Goal: Information Seeking & Learning: Find specific fact

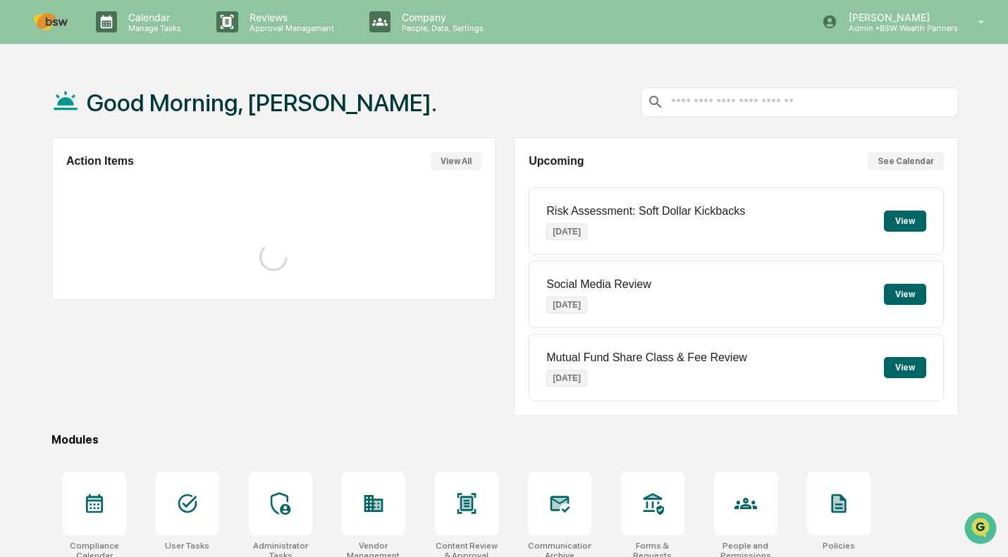
scroll to position [128, 0]
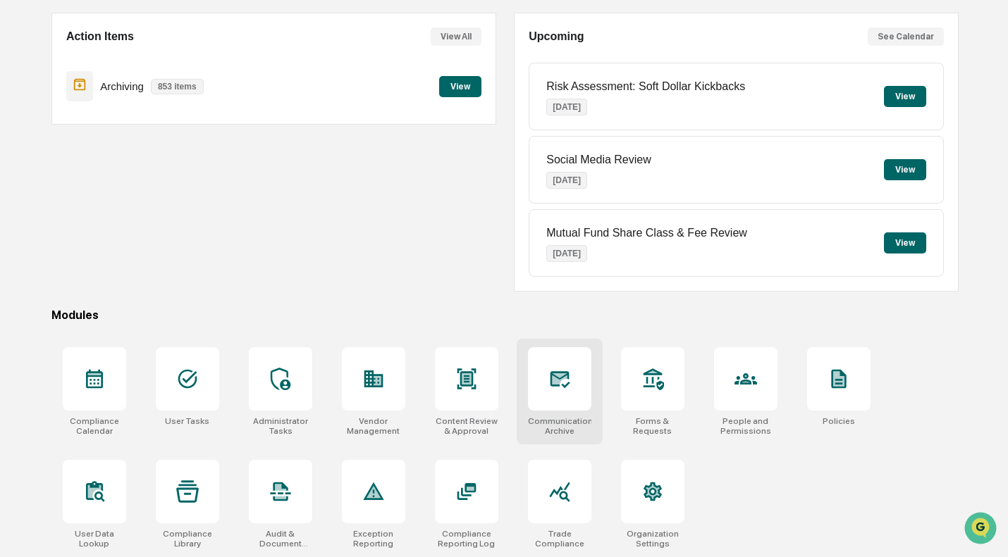
click at [560, 385] on icon at bounding box center [559, 379] width 23 height 23
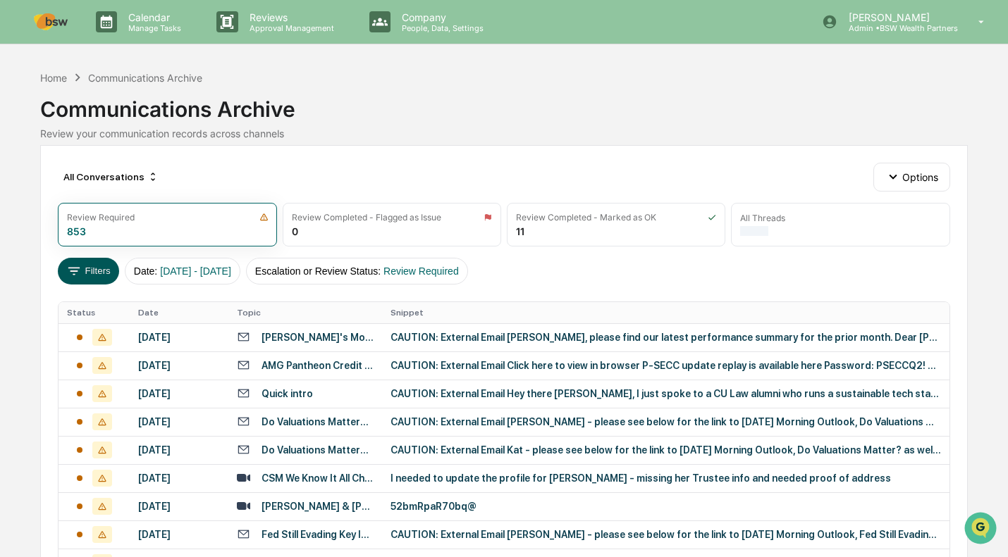
click at [75, 266] on icon at bounding box center [74, 272] width 16 height 16
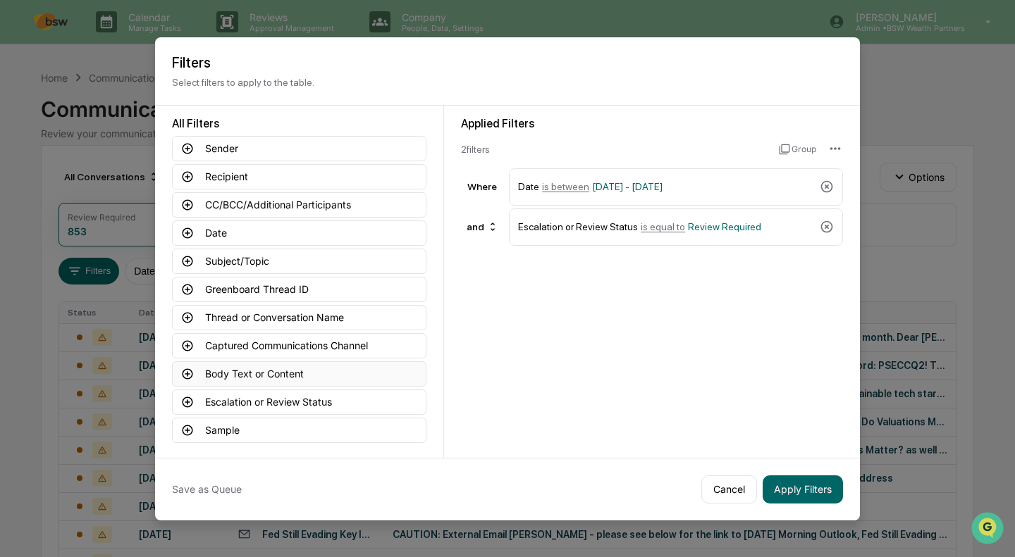
click at [291, 374] on button "Body Text or Content" at bounding box center [299, 373] width 254 height 25
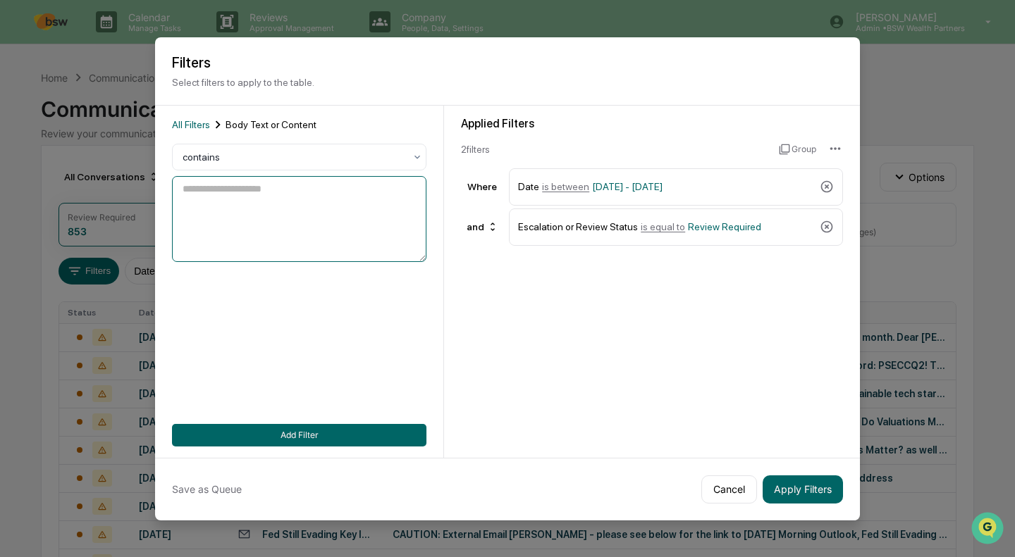
click at [226, 197] on textarea at bounding box center [299, 219] width 254 height 86
paste textarea "**********"
type textarea "**********"
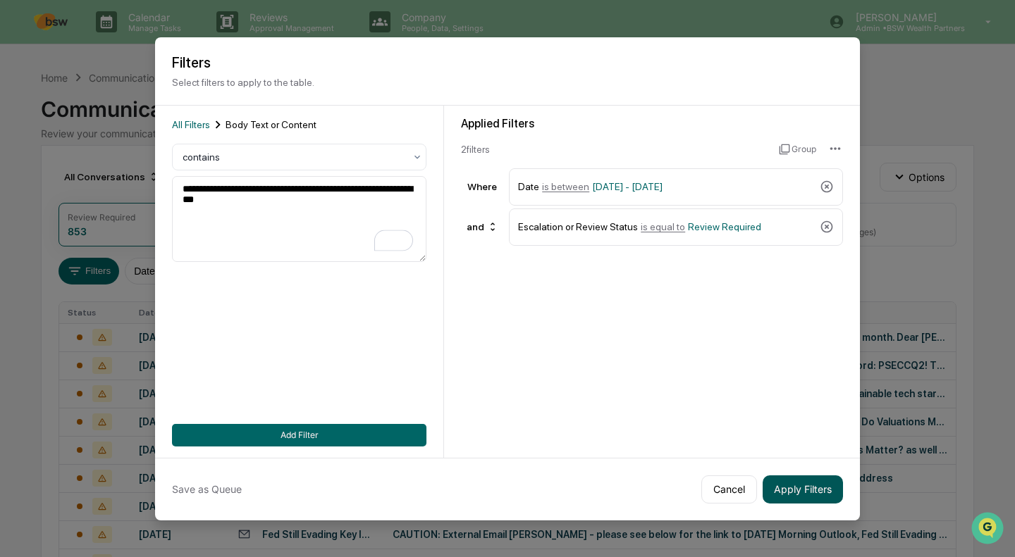
click at [807, 477] on button "Apply Filters" at bounding box center [802, 490] width 80 height 28
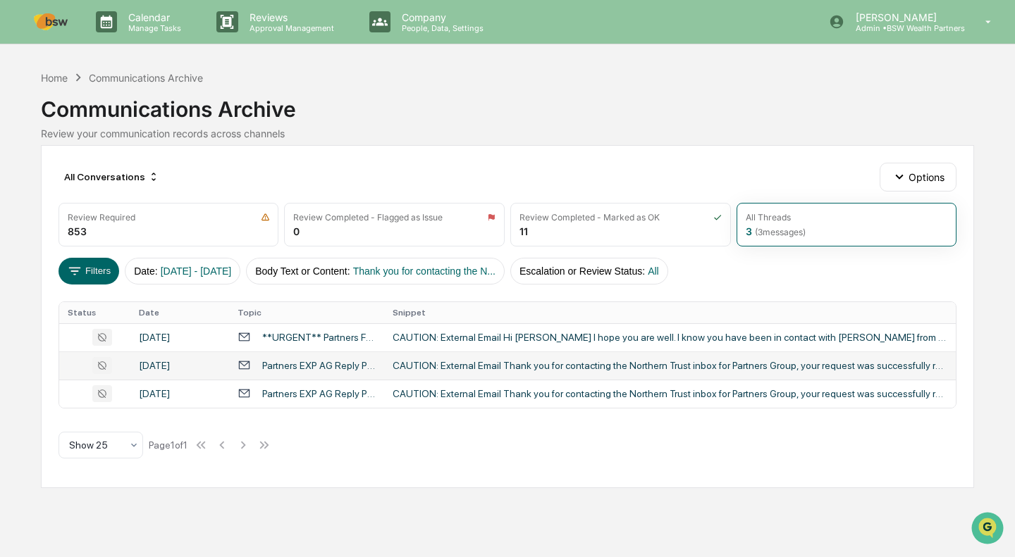
click at [311, 371] on div "Partners EXP AG Reply PI Ref # t25041401nw" at bounding box center [318, 365] width 113 height 11
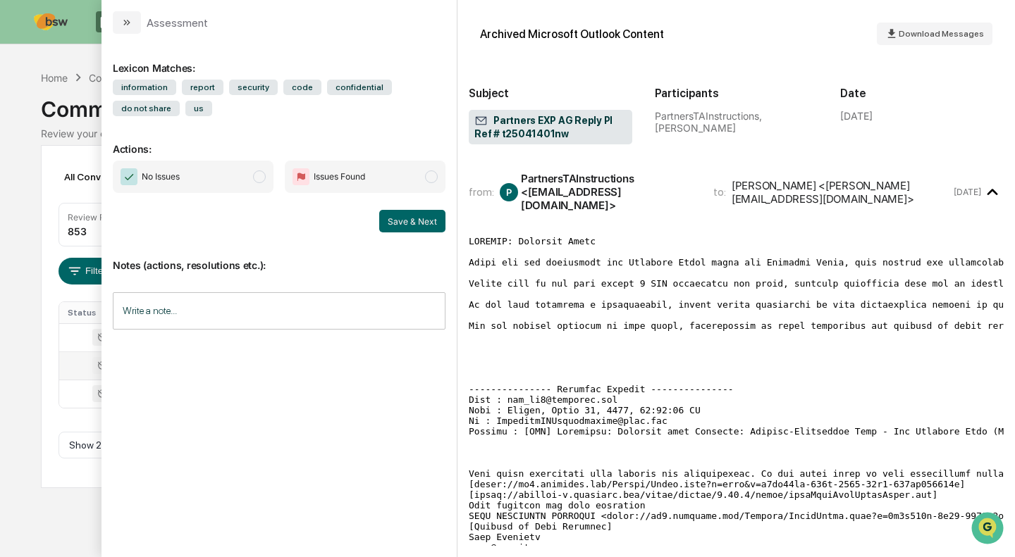
drag, startPoint x: 532, startPoint y: 61, endPoint x: 860, endPoint y: 346, distance: 434.5
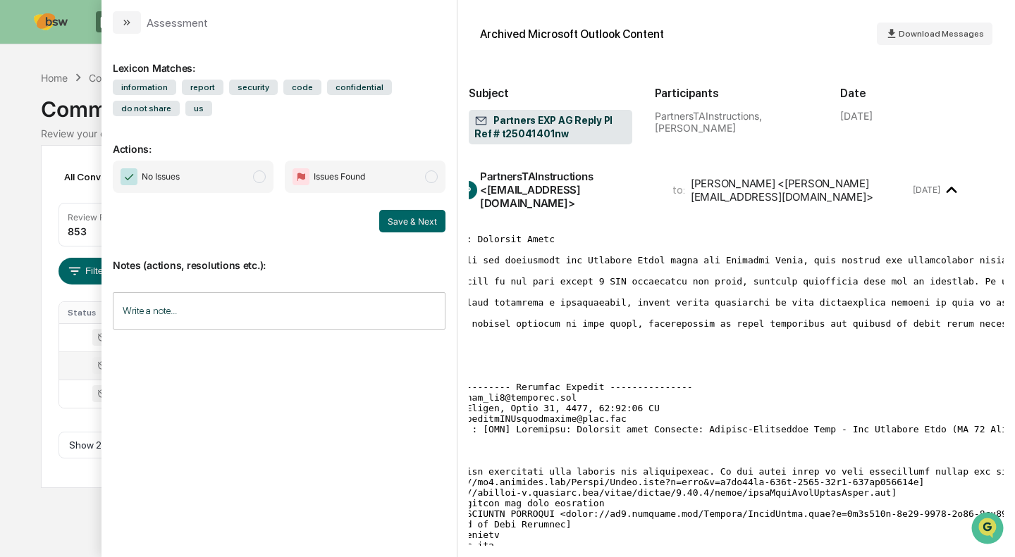
scroll to position [2, 0]
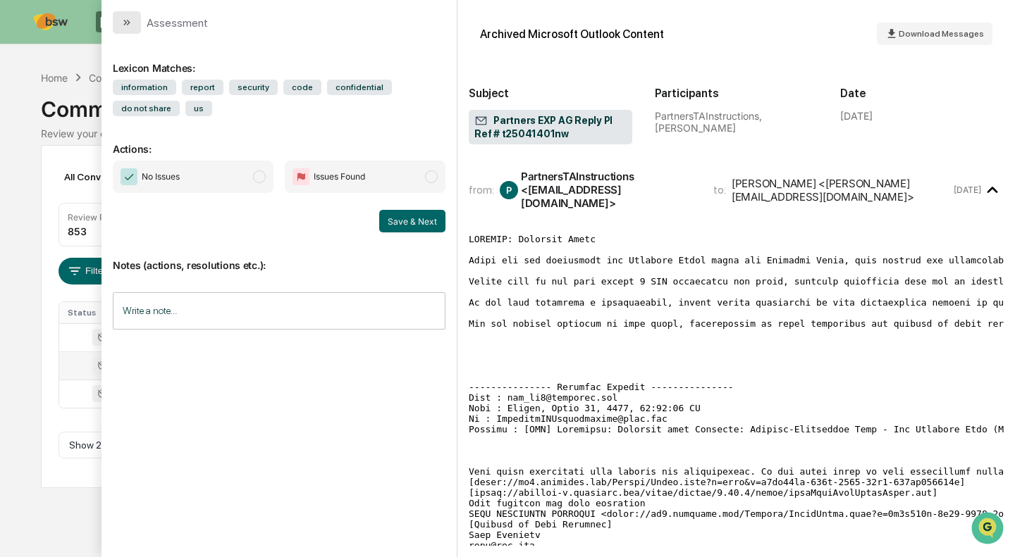
click at [121, 20] on icon "modal" at bounding box center [126, 22] width 11 height 11
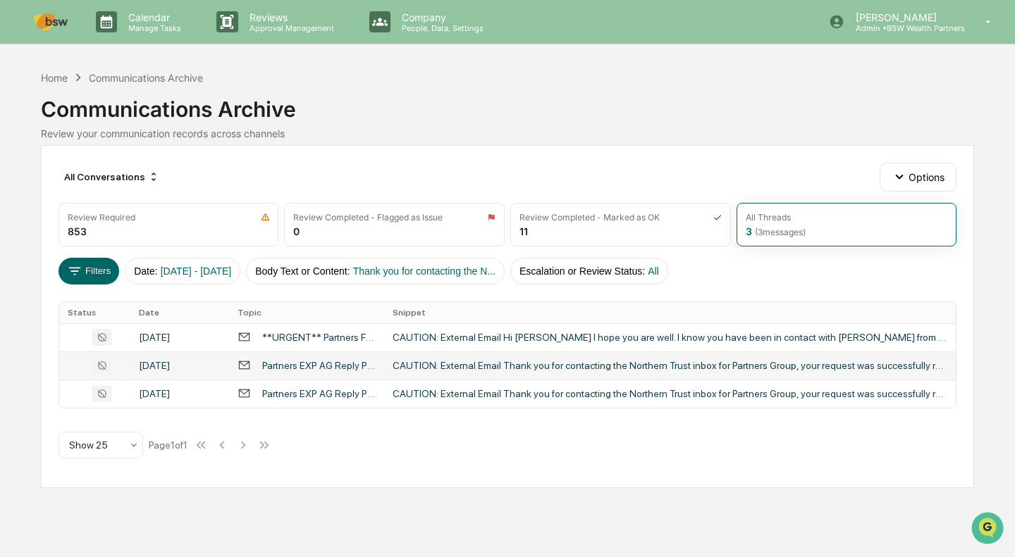
click at [379, 373] on td "Partners EXP AG Reply PI Ref # t25041401nw" at bounding box center [306, 366] width 155 height 28
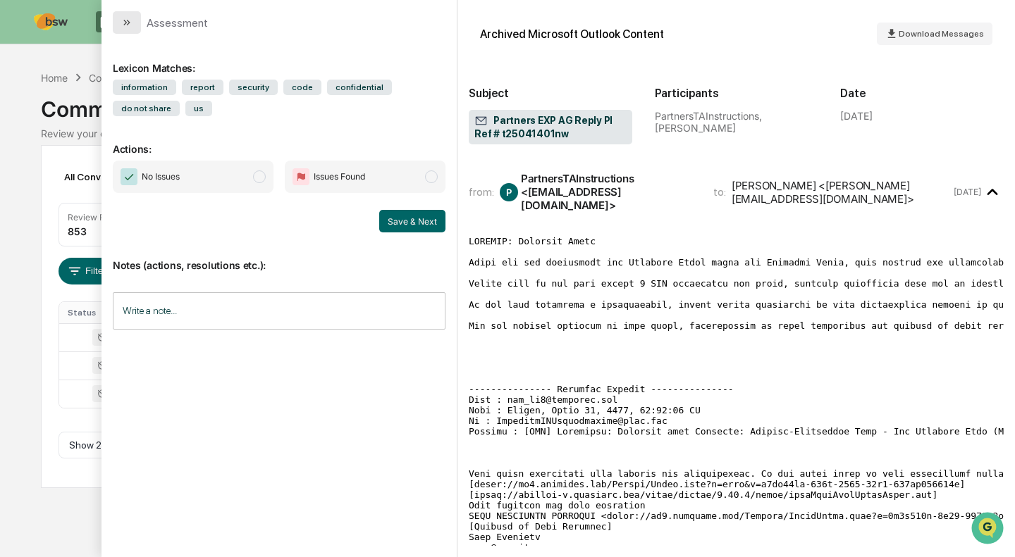
click at [132, 19] on button "modal" at bounding box center [127, 22] width 28 height 23
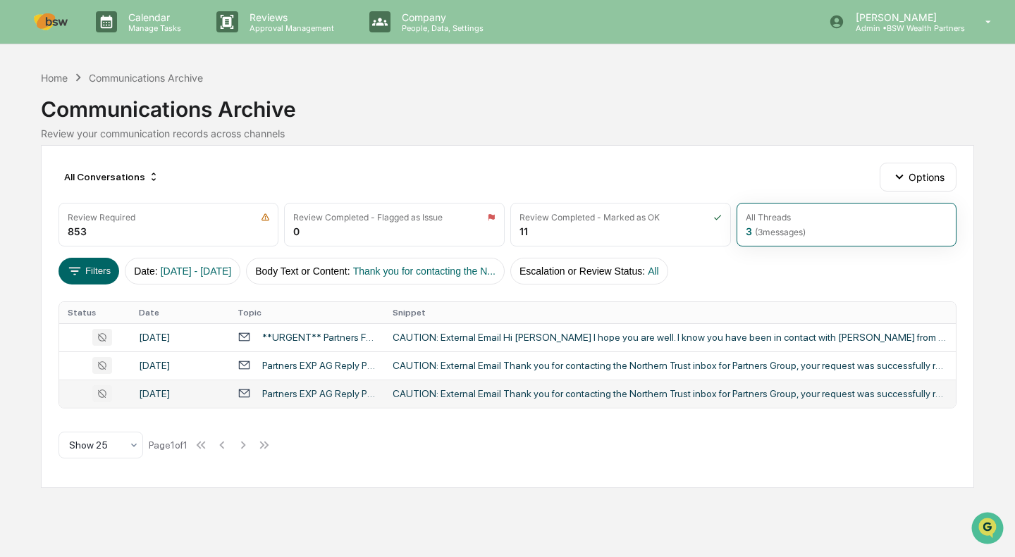
click at [333, 400] on div "Partners EXP AG Reply PI Ref # t25041401nw" at bounding box center [318, 393] width 113 height 11
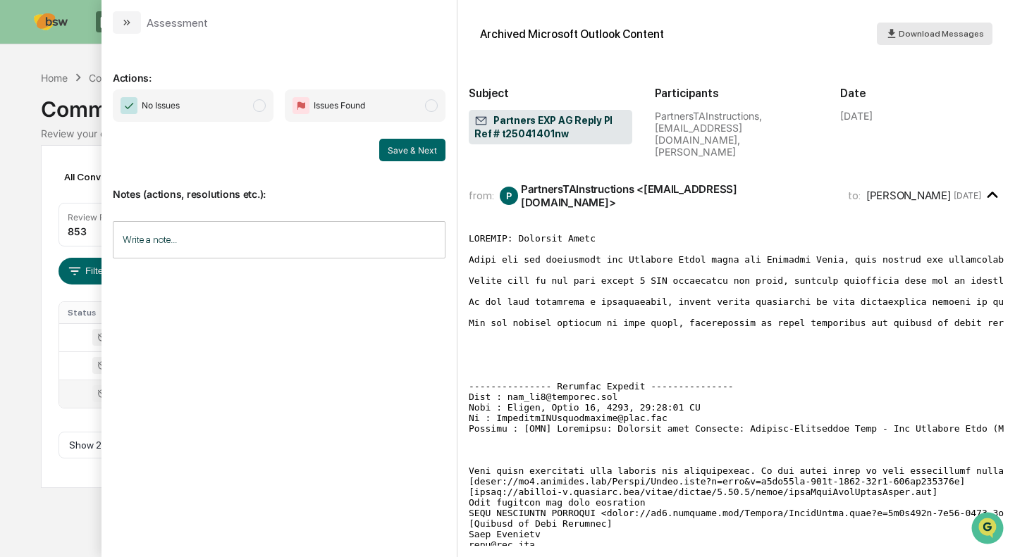
click at [935, 30] on span "Download Messages" at bounding box center [940, 34] width 85 height 10
click at [125, 21] on icon "modal" at bounding box center [125, 23] width 4 height 6
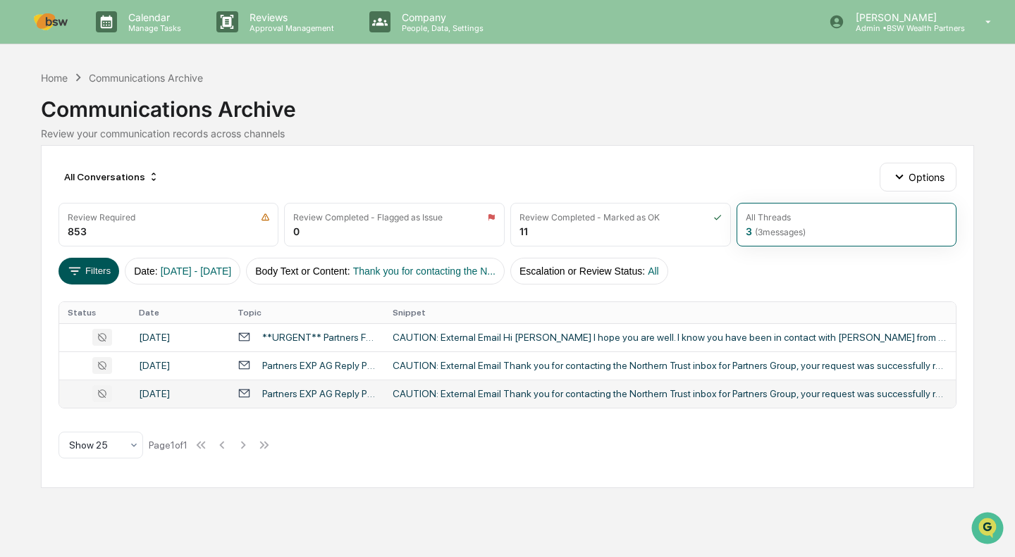
click at [77, 269] on icon at bounding box center [75, 272] width 16 height 16
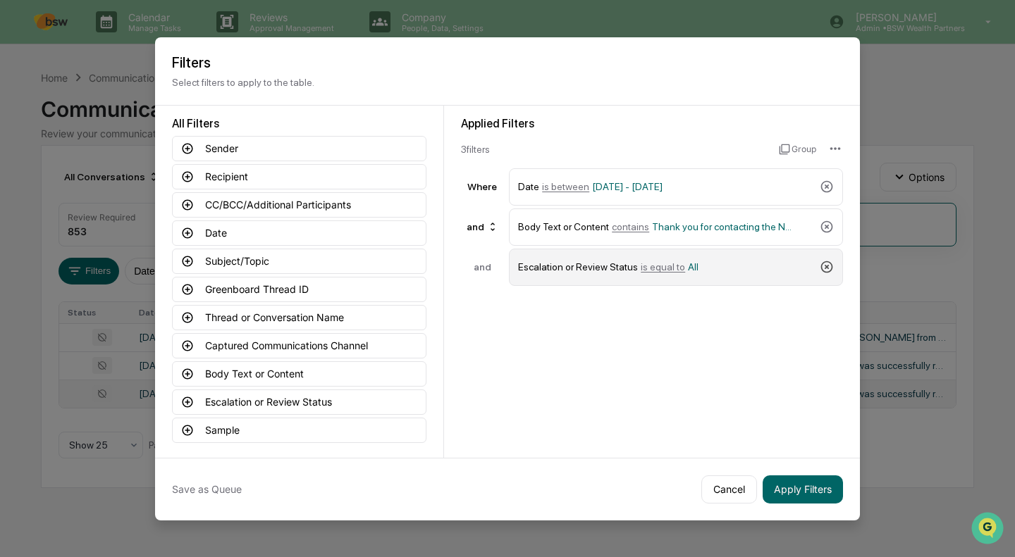
click at [828, 270] on icon at bounding box center [827, 267] width 14 height 14
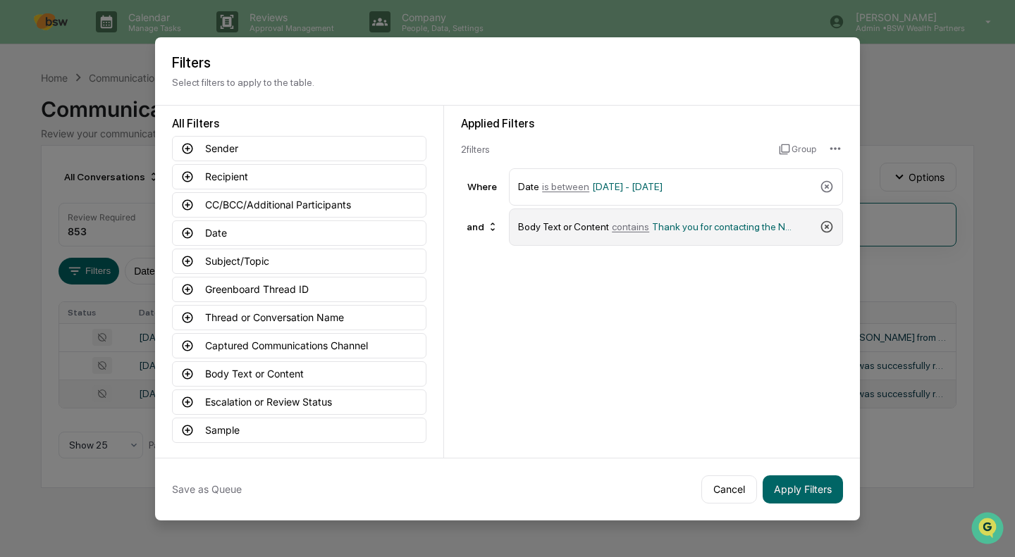
click at [829, 229] on icon at bounding box center [827, 227] width 14 height 14
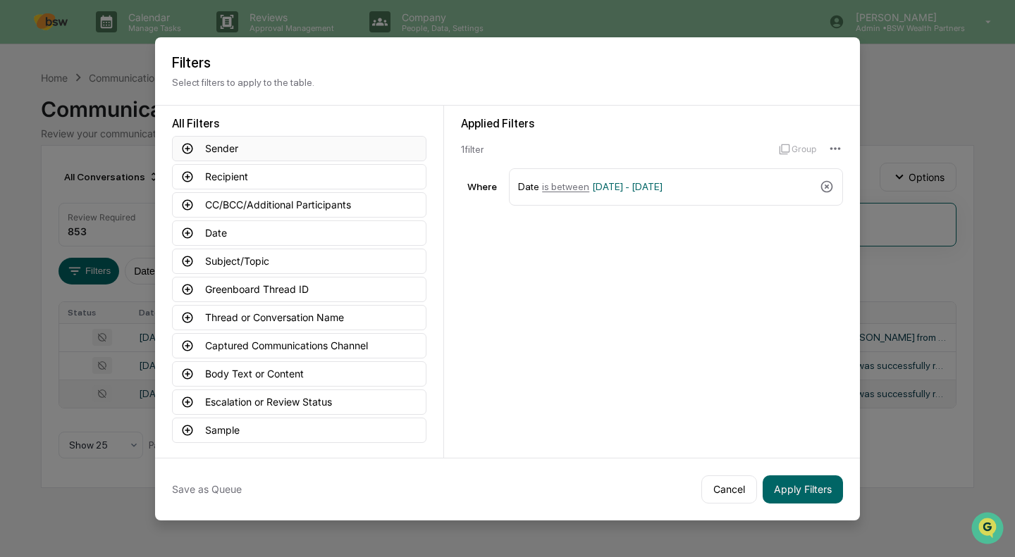
click at [198, 146] on button "Sender" at bounding box center [299, 148] width 254 height 25
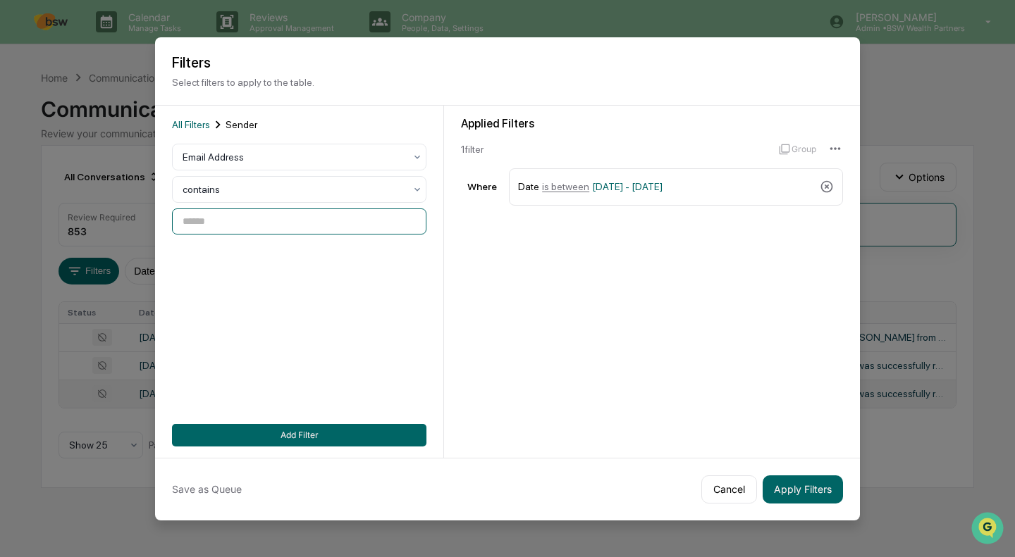
click at [235, 225] on input at bounding box center [299, 222] width 254 height 26
paste input "**********"
type input "**********"
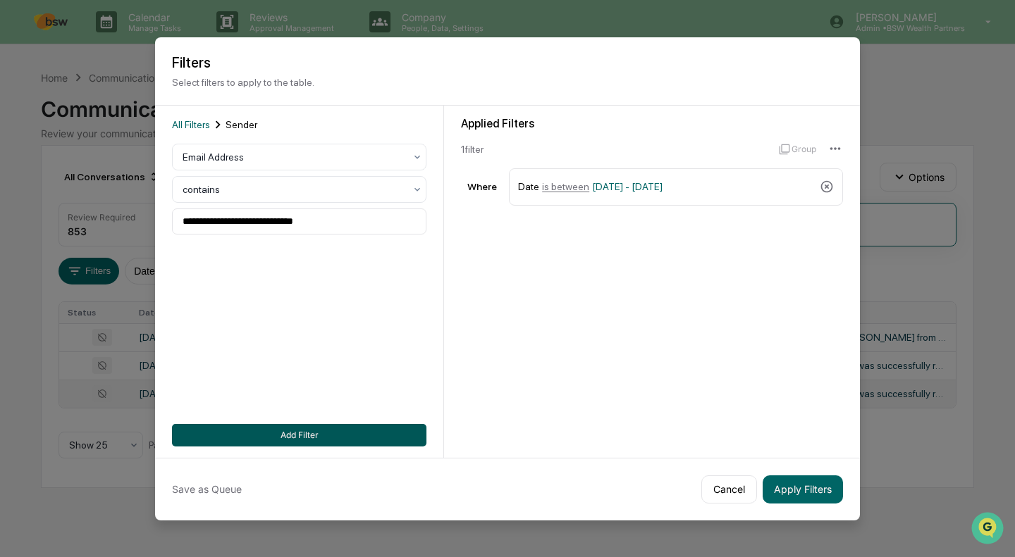
click at [363, 438] on button "Add Filter" at bounding box center [299, 435] width 254 height 23
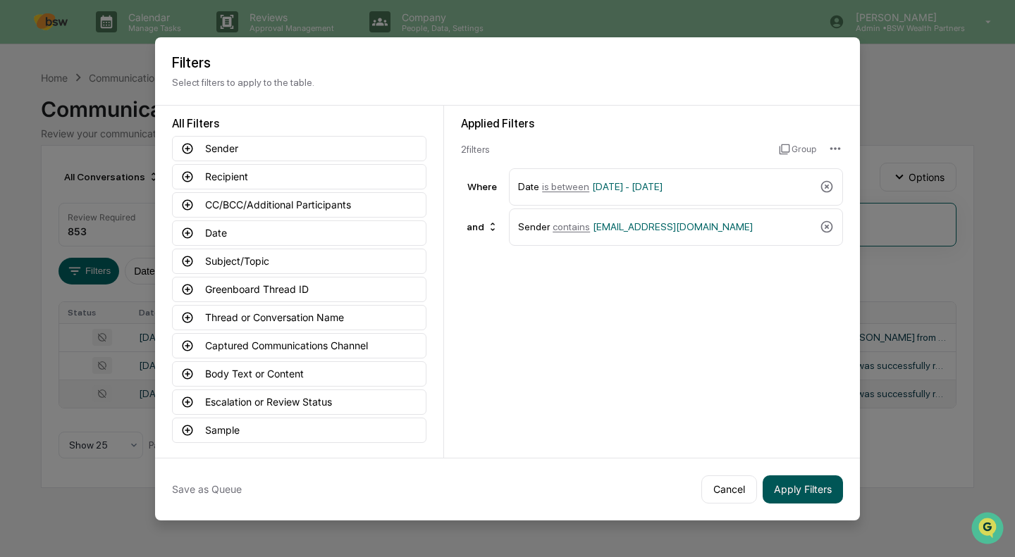
click at [810, 493] on button "Apply Filters" at bounding box center [802, 490] width 80 height 28
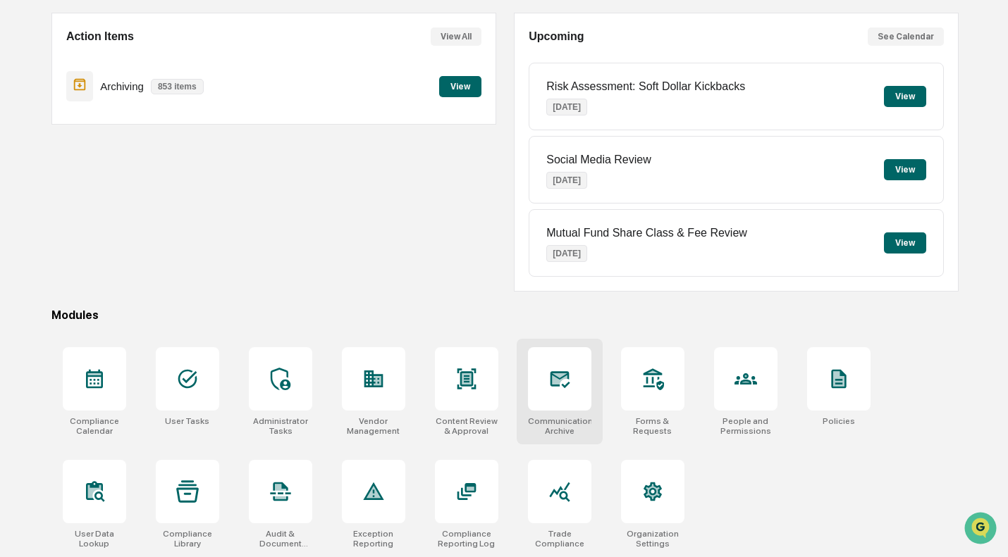
click at [555, 408] on div at bounding box center [559, 378] width 63 height 63
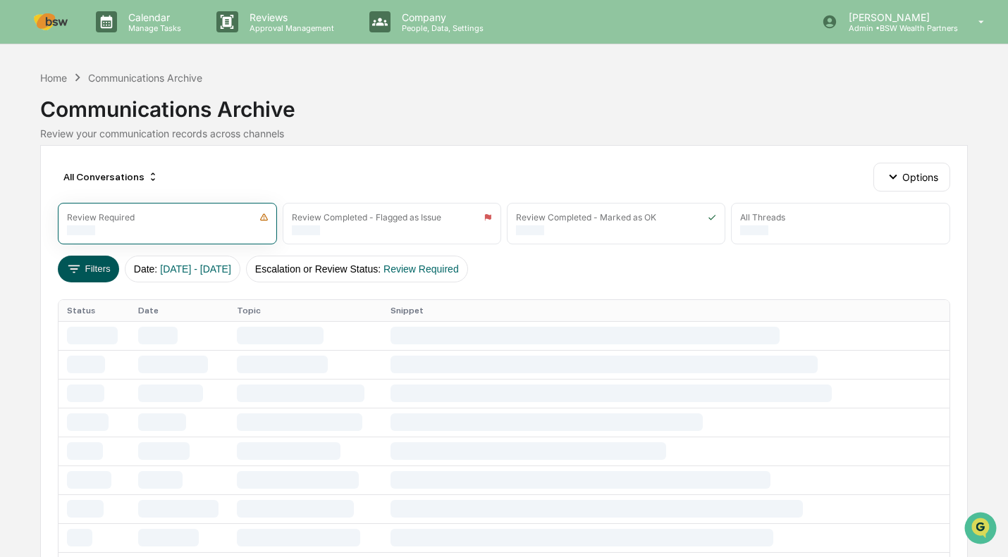
click at [80, 268] on icon at bounding box center [74, 269] width 16 height 16
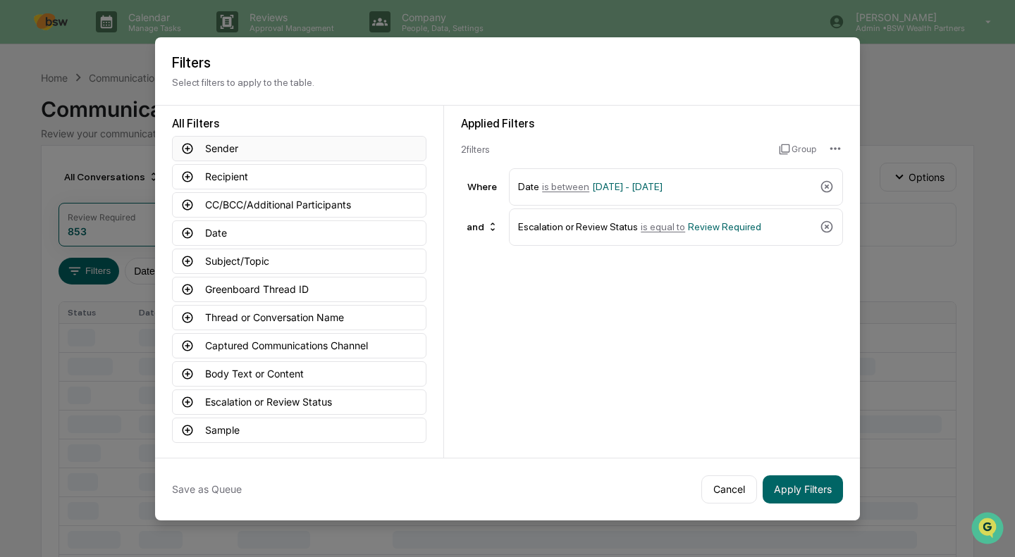
click at [289, 151] on button "Sender" at bounding box center [299, 148] width 254 height 25
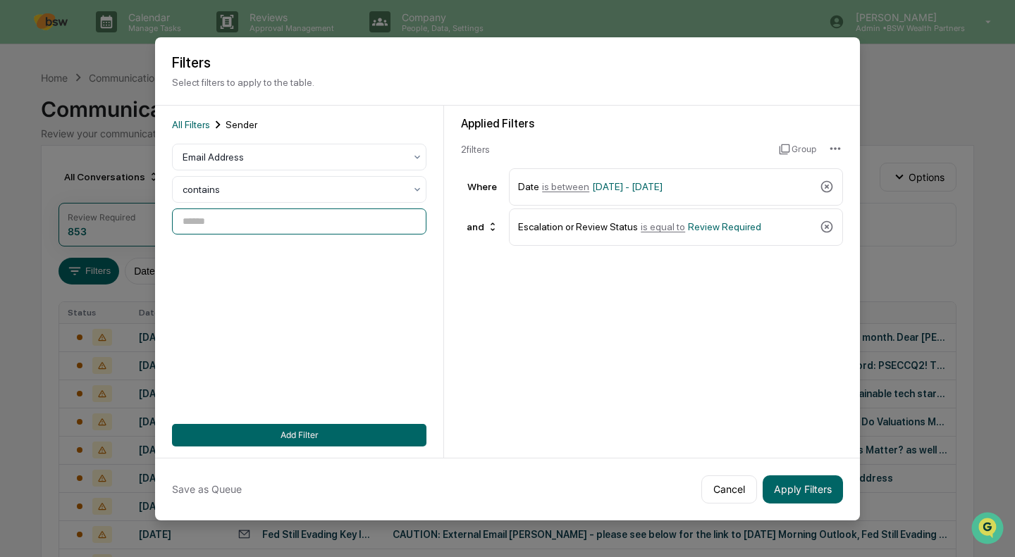
click at [236, 221] on input at bounding box center [299, 222] width 254 height 26
paste input "**********"
type input "**********"
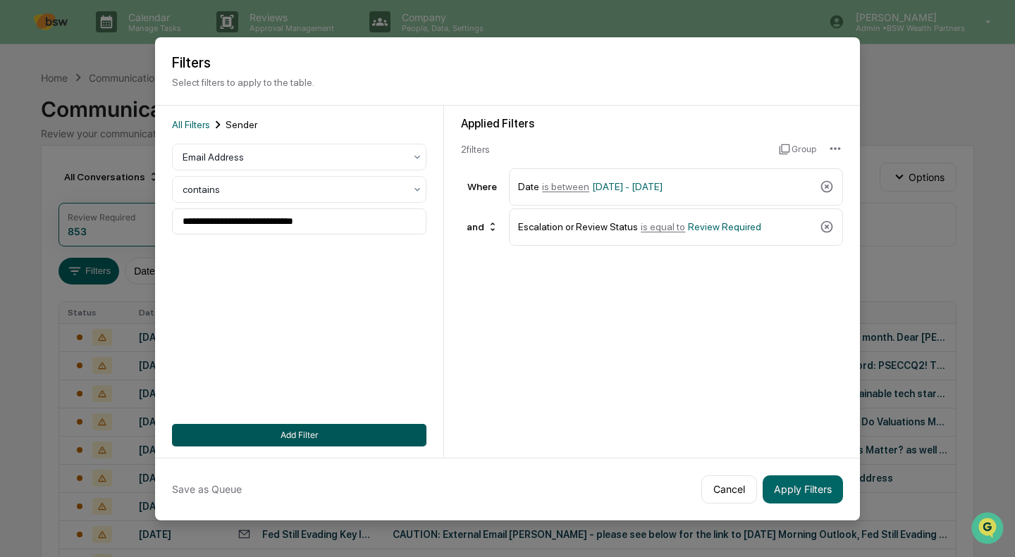
click at [316, 440] on button "Add Filter" at bounding box center [299, 435] width 254 height 23
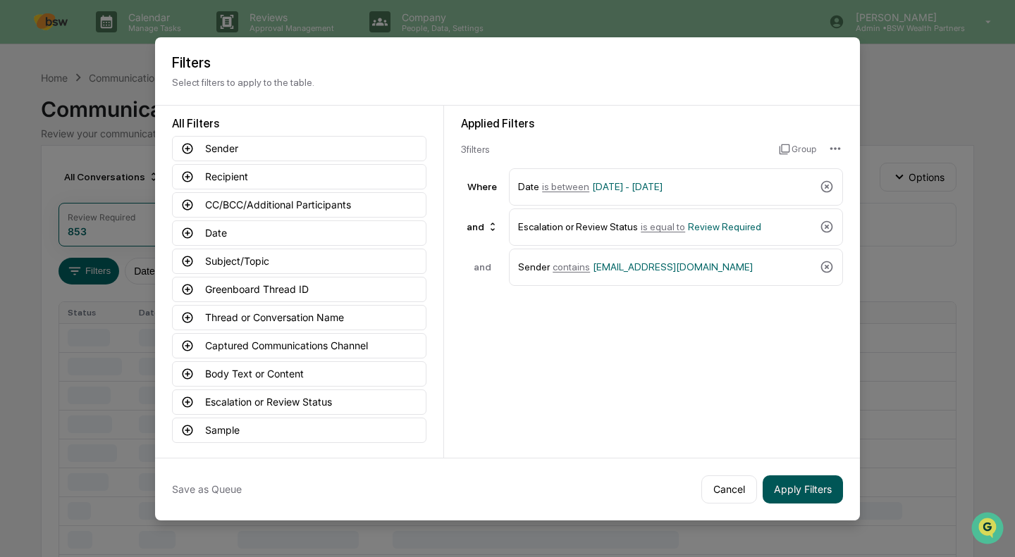
click at [793, 493] on button "Apply Filters" at bounding box center [802, 490] width 80 height 28
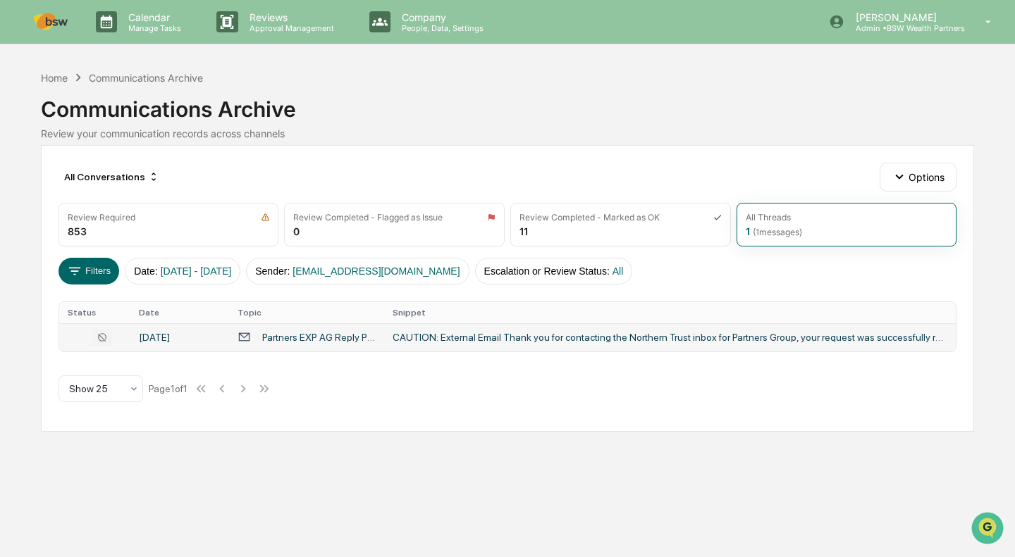
click at [547, 338] on div "CAUTION: External Email Thank you for contacting the Northern Trust inbox for P…" at bounding box center [670, 337] width 555 height 11
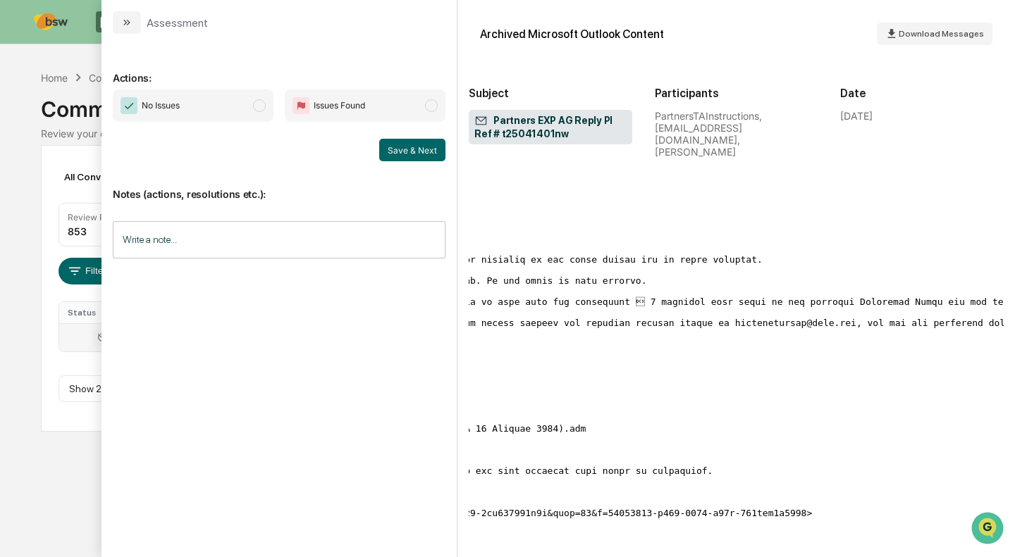
scroll to position [0, 540]
click at [130, 27] on icon "modal" at bounding box center [126, 22] width 11 height 11
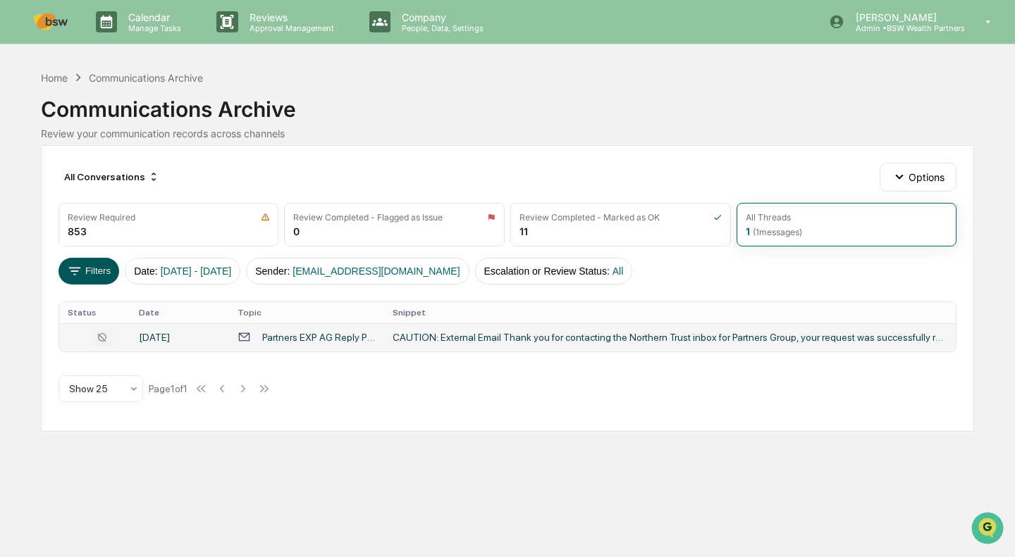
click at [87, 273] on button "Filters" at bounding box center [88, 271] width 61 height 27
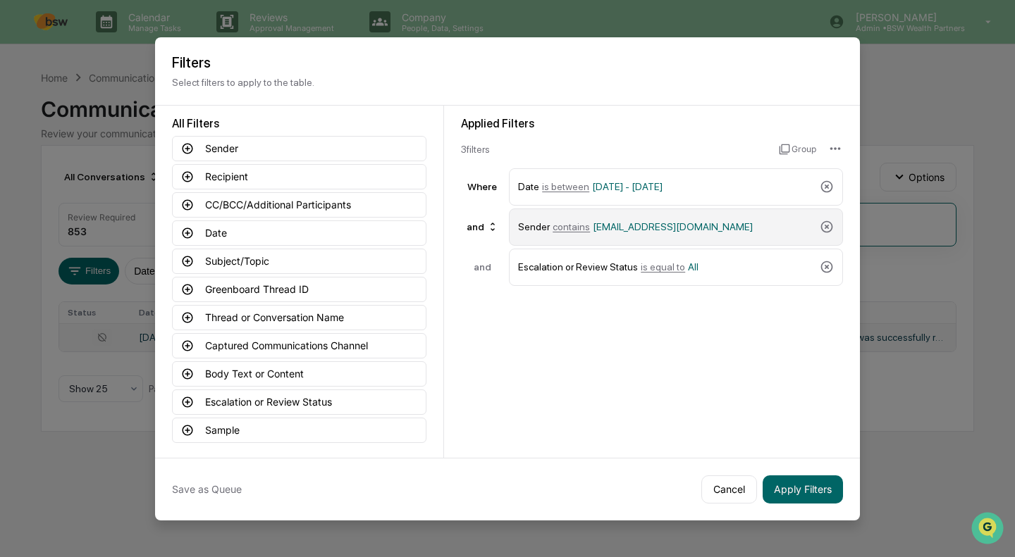
click at [720, 223] on span "[EMAIL_ADDRESS][DOMAIN_NAME]" at bounding box center [673, 226] width 160 height 11
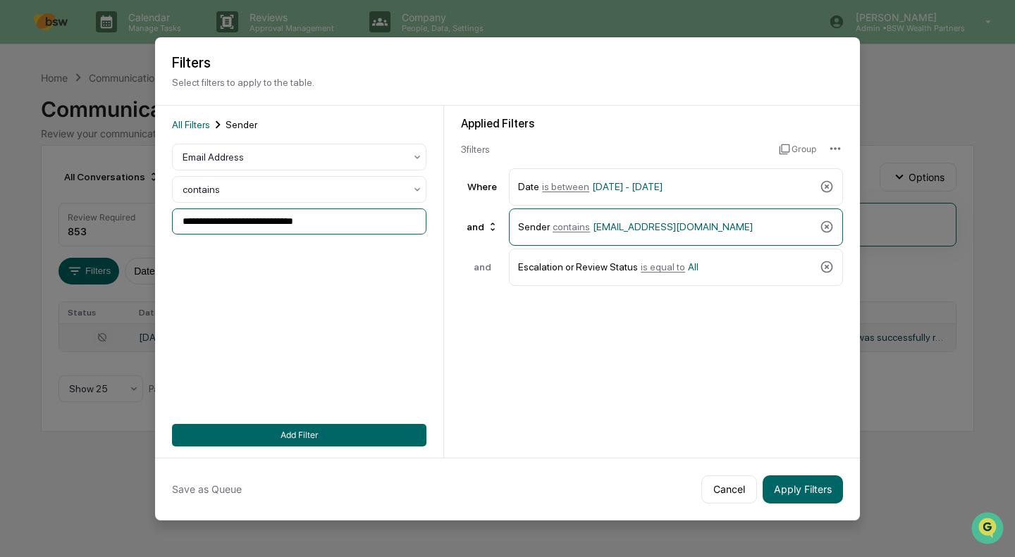
drag, startPoint x: 340, startPoint y: 225, endPoint x: 173, endPoint y: 219, distance: 166.4
click at [173, 219] on input "**********" at bounding box center [299, 222] width 254 height 26
paste input "*"
type input "**********"
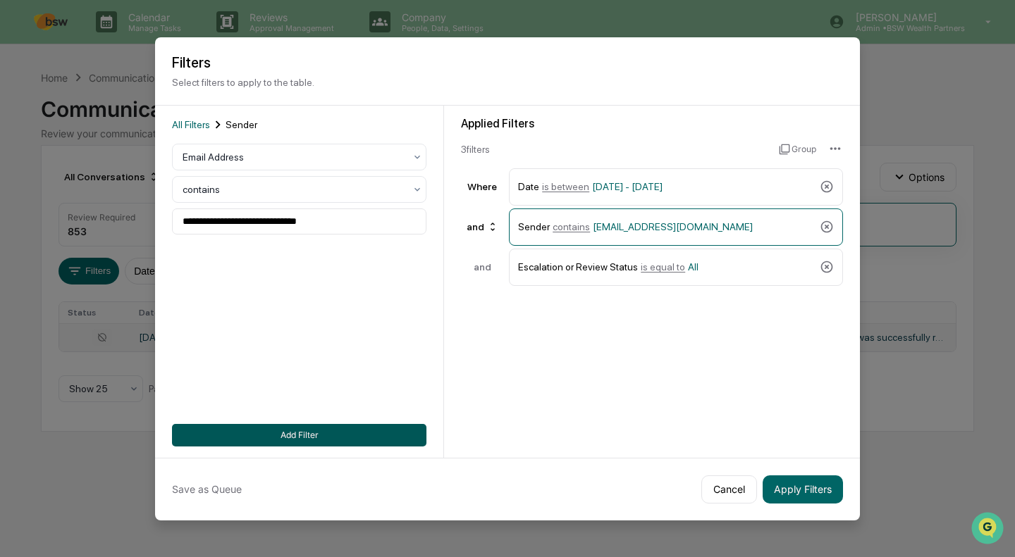
click at [292, 433] on button "Add Filter" at bounding box center [299, 435] width 254 height 23
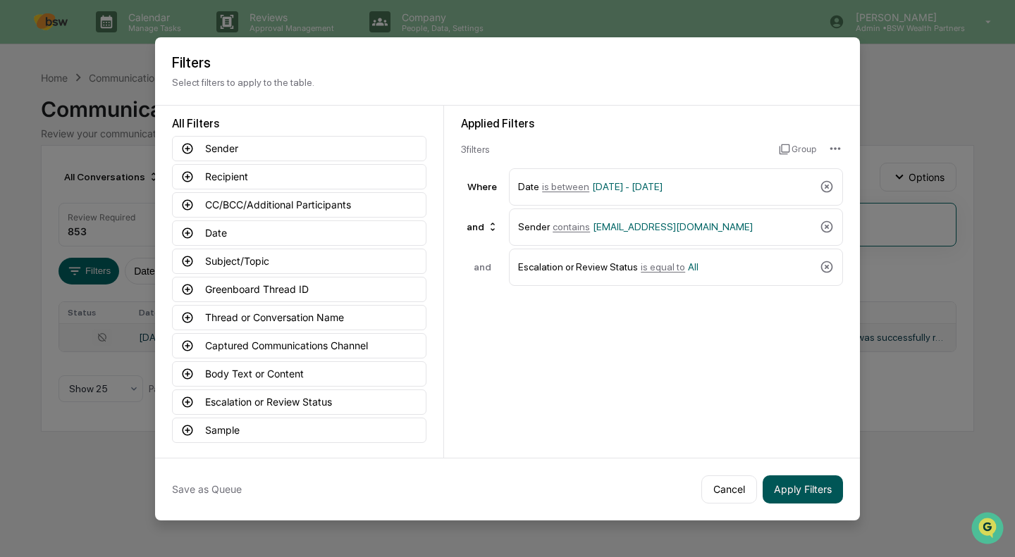
click at [794, 480] on button "Apply Filters" at bounding box center [802, 490] width 80 height 28
